Goal: Information Seeking & Learning: Find specific fact

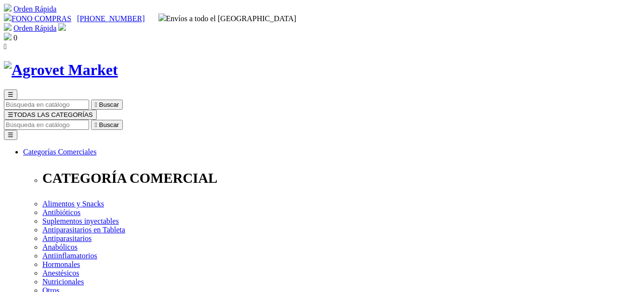
click at [89, 120] on input "Buscar" at bounding box center [46, 125] width 85 height 10
type input "tulamy"
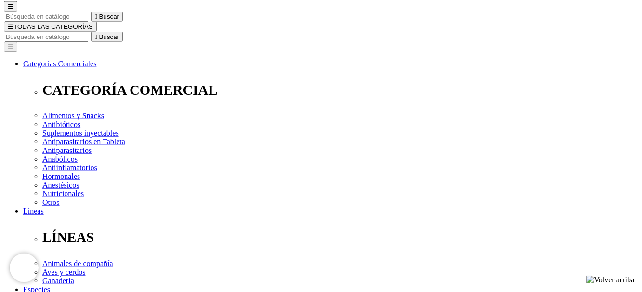
scroll to position [98, 0]
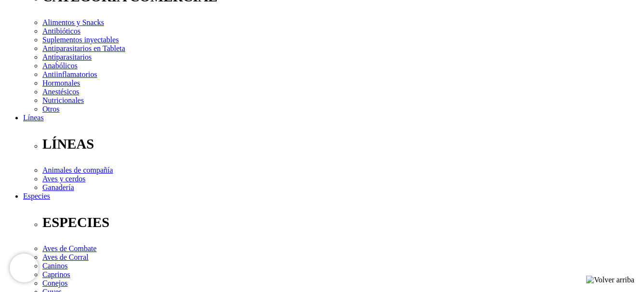
scroll to position [196, 0]
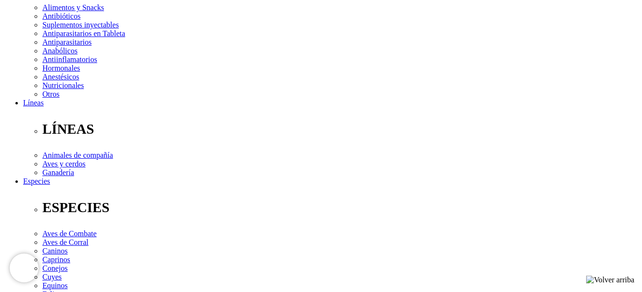
select select "3"
click option "Frasco x 100 mL" at bounding box center [0, 0] width 0 height 0
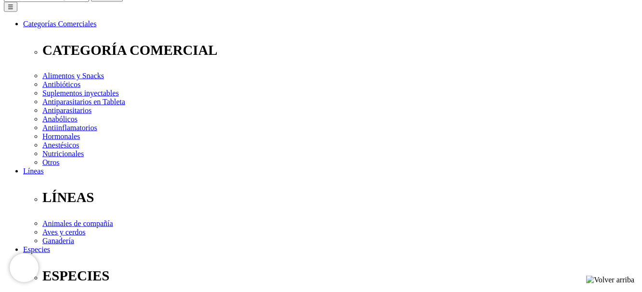
scroll to position [147, 0]
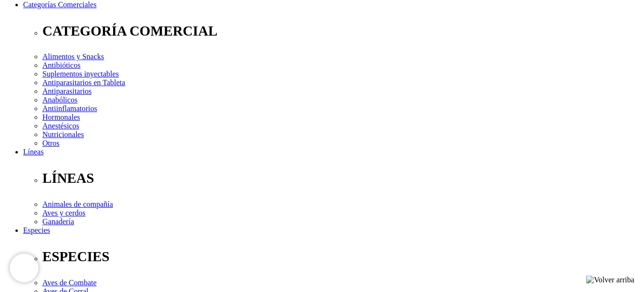
select select "339"
click option "Frasco x 20 ml" at bounding box center [0, 0] width 0 height 0
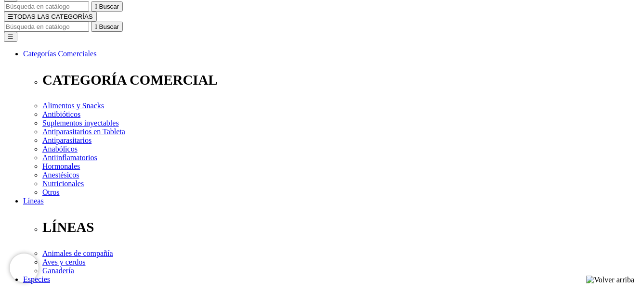
scroll to position [147, 0]
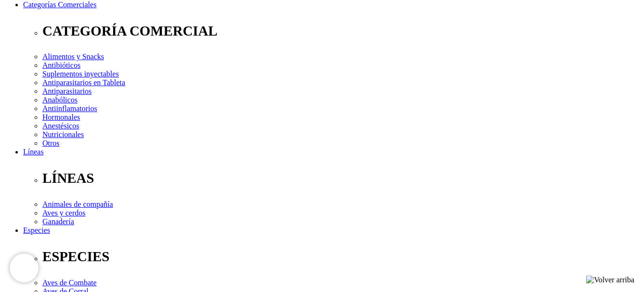
select select "2"
click option "Frasco x 50 mL" at bounding box center [0, 0] width 0 height 0
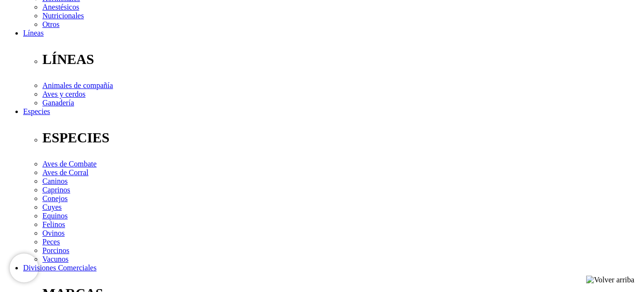
scroll to position [162, 0]
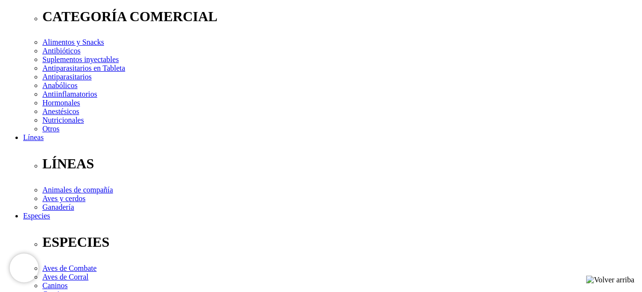
select select "330"
click option "Frasco x 250mL" at bounding box center [0, 0] width 0 height 0
select select "330"
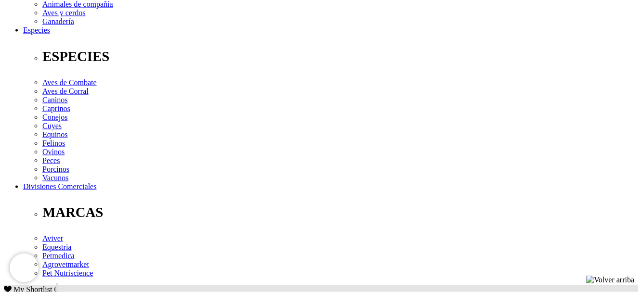
scroll to position [358, 0]
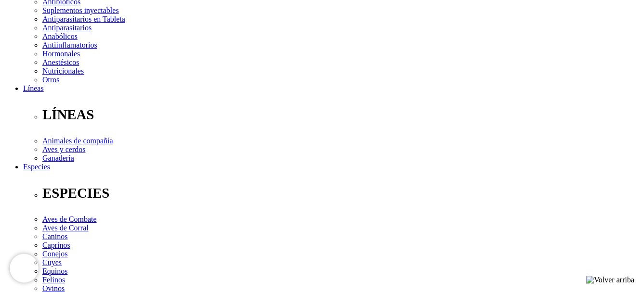
scroll to position [309, 0]
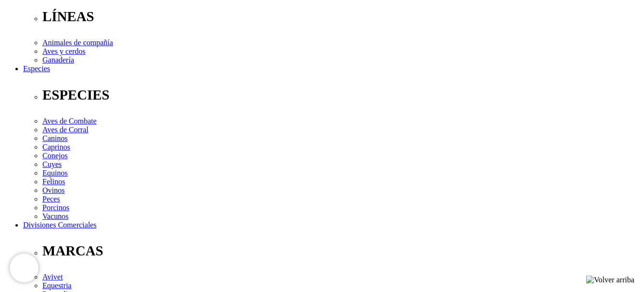
copy p "Tulatromicina"
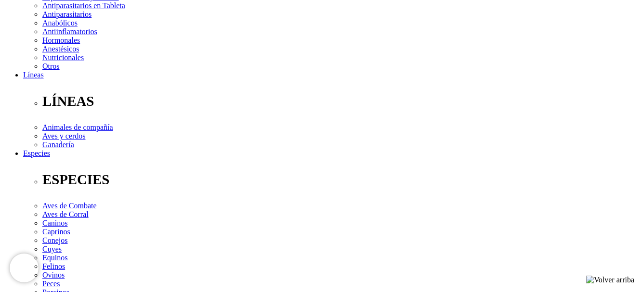
scroll to position [162, 0]
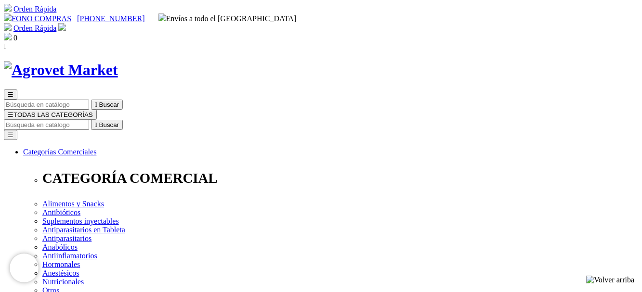
scroll to position [147, 0]
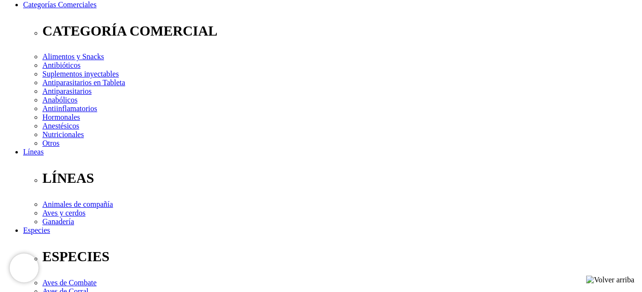
select select "3"
click option "Frasco x 100 mL" at bounding box center [0, 0] width 0 height 0
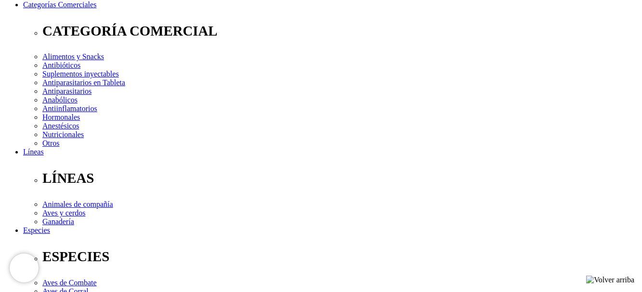
select select "4"
click option "Frasco x 250 mL" at bounding box center [0, 0] width 0 height 0
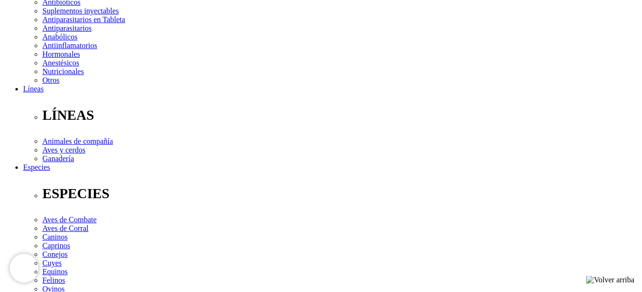
scroll to position [211, 0]
select select "3"
click option "Frasco x 100 mL" at bounding box center [0, 0] width 0 height 0
select select "3"
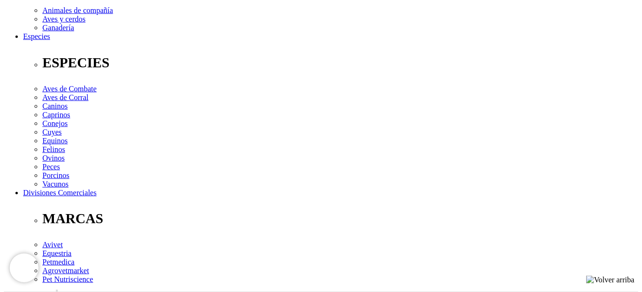
scroll to position [358, 0]
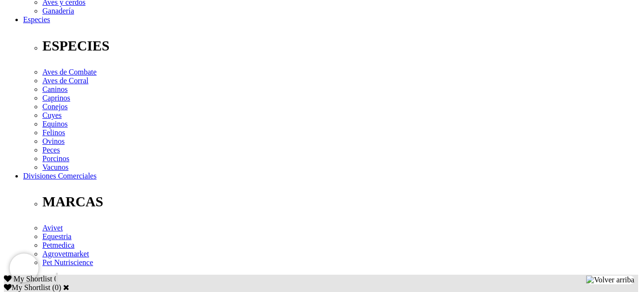
drag, startPoint x: 94, startPoint y: 145, endPoint x: 54, endPoint y: 137, distance: 41.3
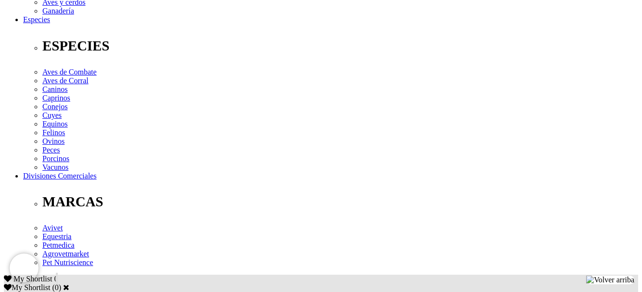
copy p "Florfenicol 200 mg, doxiciclina hiclato 100 mg, ketoprofeno 20 mg, Bromhexina (…"
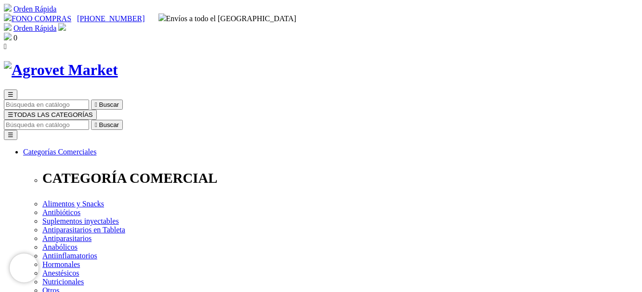
click at [89, 120] on input "Buscar" at bounding box center [46, 125] width 85 height 10
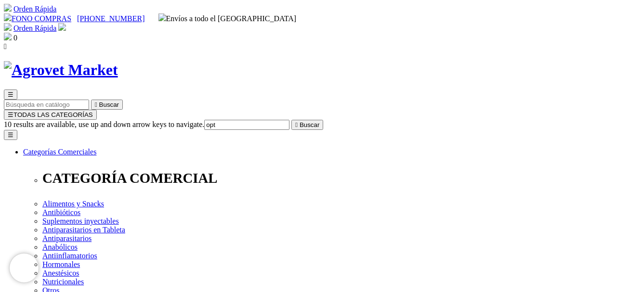
type input "opti"
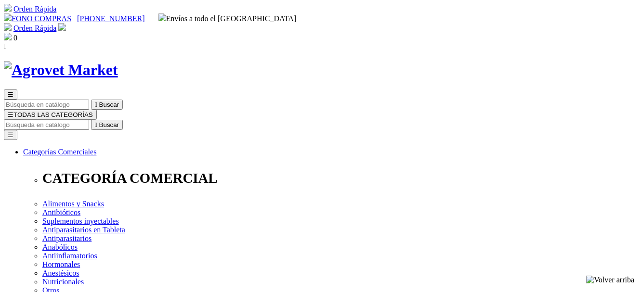
scroll to position [147, 0]
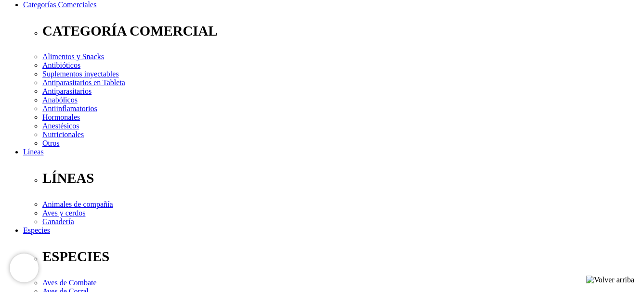
select select "3"
click option "Frasco x 100 mL" at bounding box center [0, 0] width 0 height 0
select select "3"
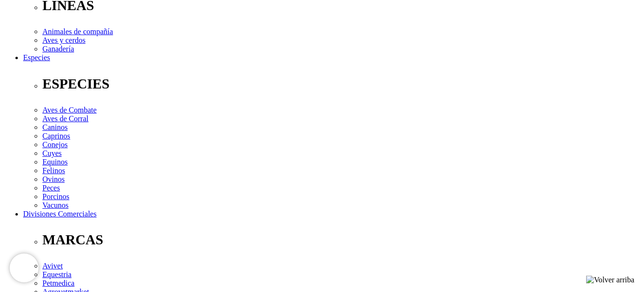
scroll to position [295, 0]
